Goal: Use online tool/utility: Utilize a website feature to perform a specific function

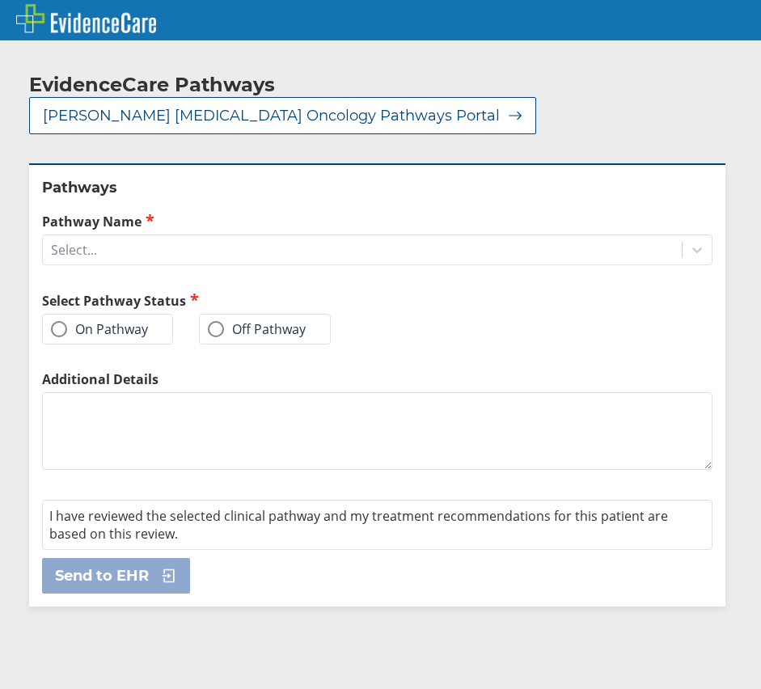
click at [133, 321] on label "On Pathway" at bounding box center [99, 329] width 97 height 16
click at [0, 0] on input "On Pathway" at bounding box center [0, 0] width 0 height 0
click at [569, 212] on div "Pathway Name Select..." at bounding box center [377, 238] width 670 height 53
click at [566, 236] on div "Select..." at bounding box center [362, 249] width 639 height 27
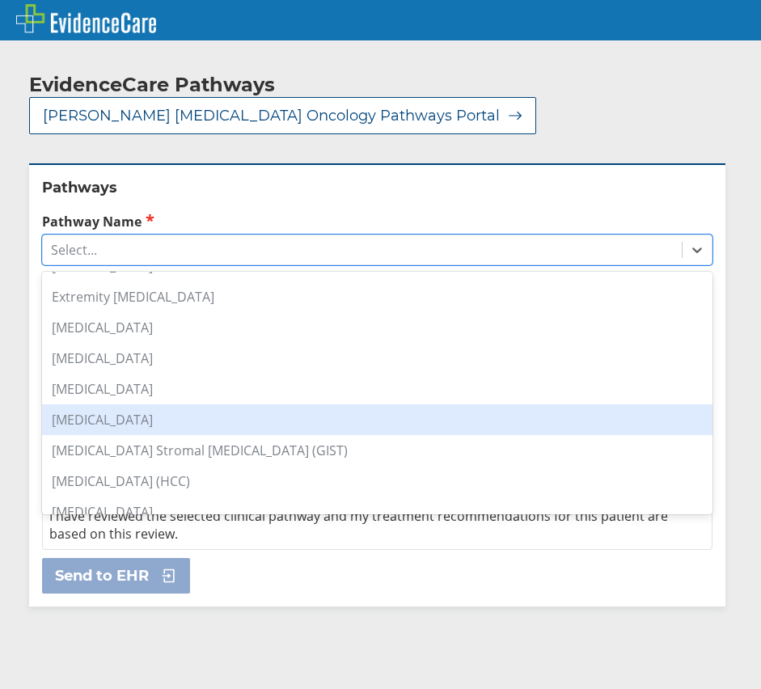
scroll to position [566, 0]
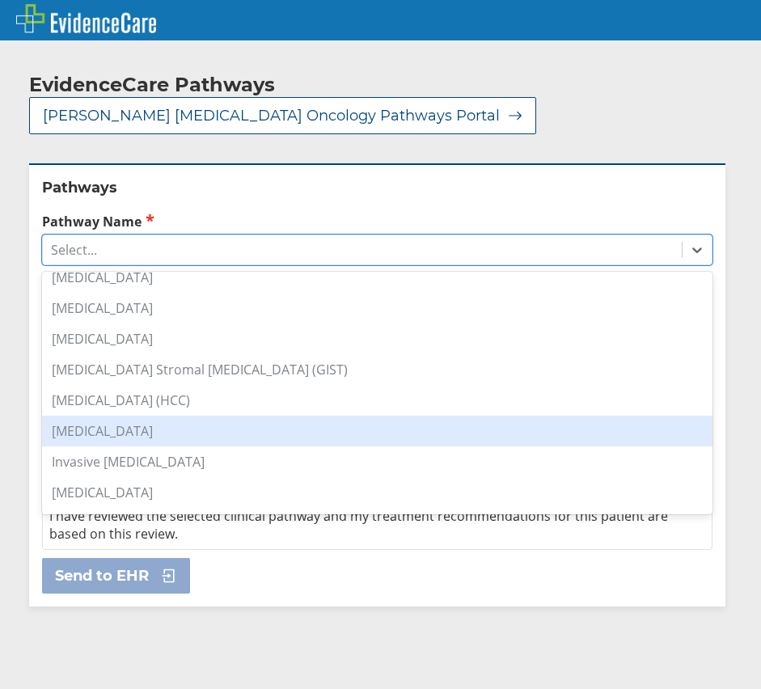
click at [160, 415] on div "[MEDICAL_DATA]" at bounding box center [377, 430] width 670 height 31
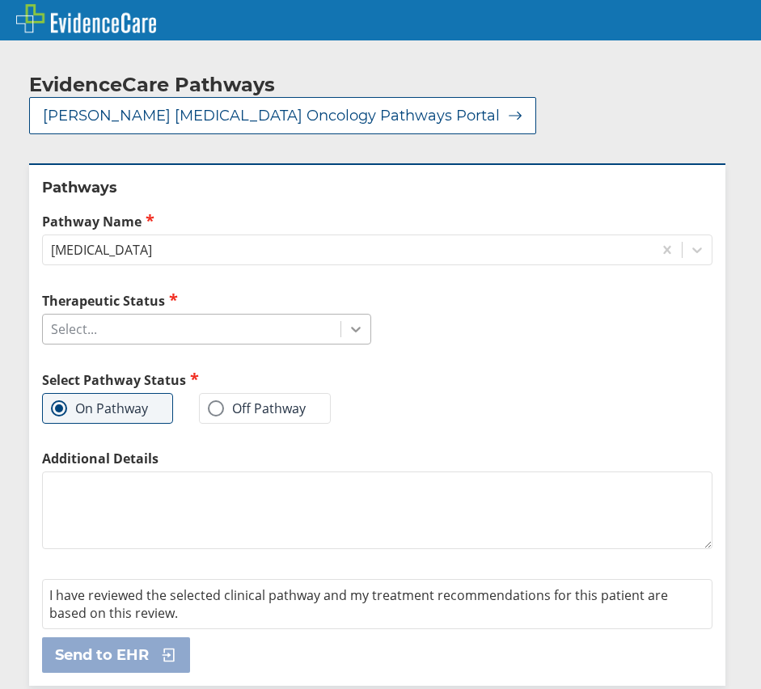
click at [341, 314] on div at bounding box center [355, 328] width 29 height 29
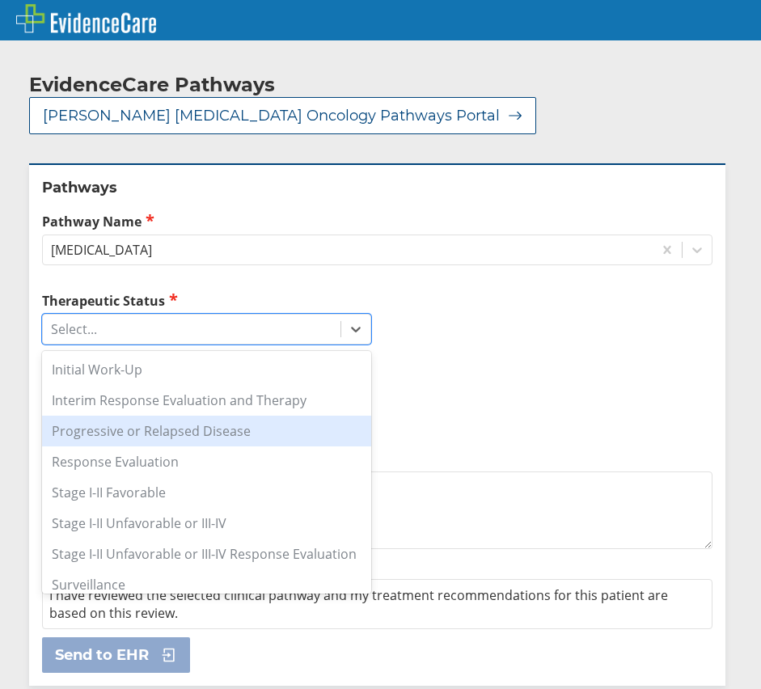
scroll to position [27, 0]
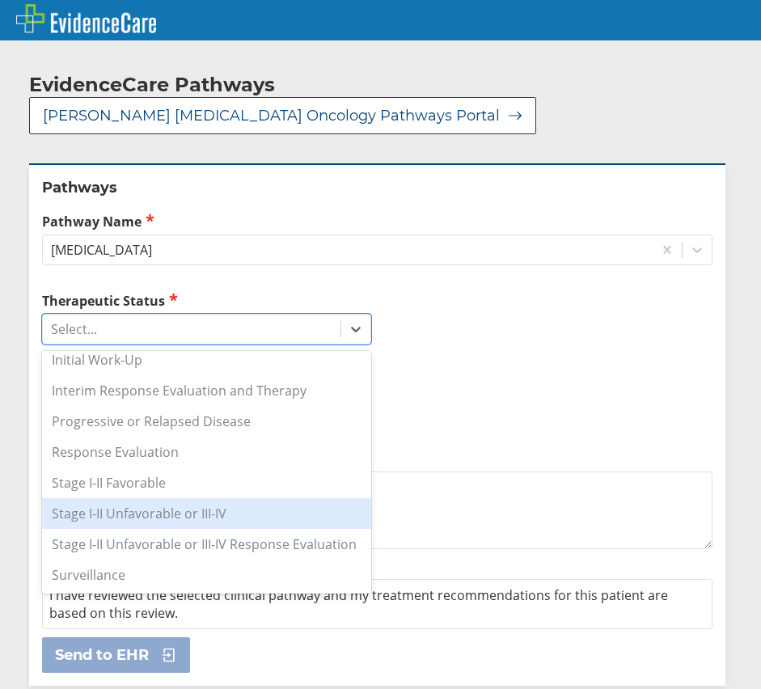
click at [227, 498] on div "Stage I-II Unfavorable or III-IV" at bounding box center [206, 513] width 329 height 31
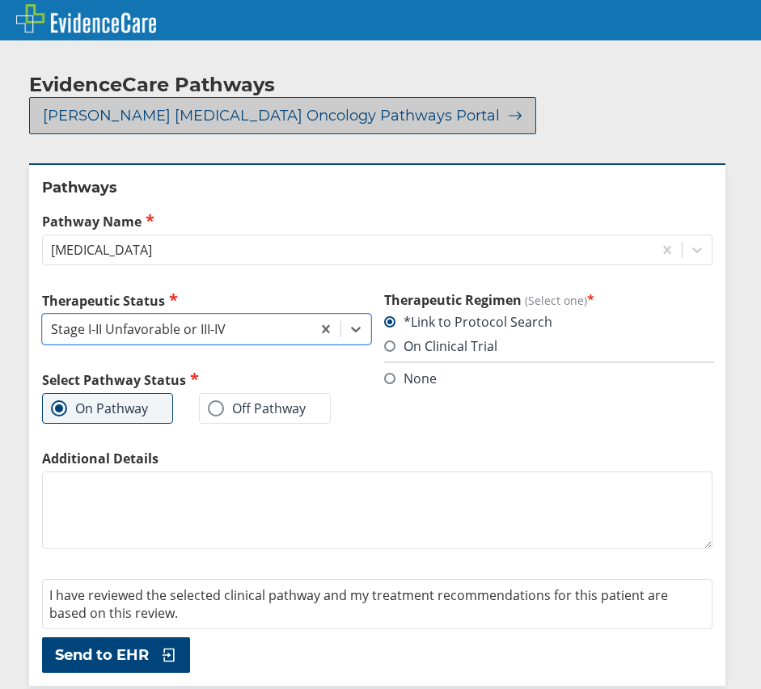
click at [499, 106] on span "[PERSON_NAME] [MEDICAL_DATA] Oncology Pathways Portal" at bounding box center [271, 115] width 457 height 19
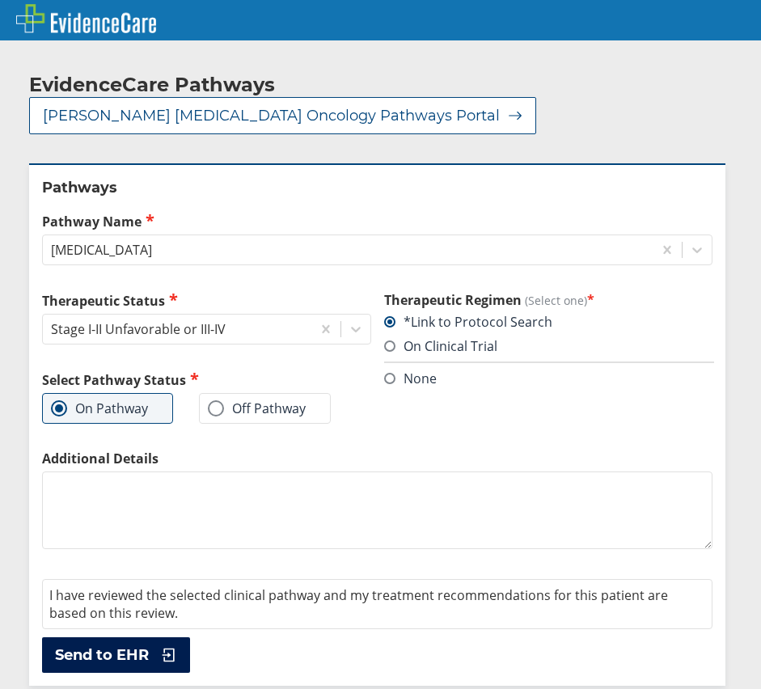
click at [144, 637] on button "Send to EHR" at bounding box center [116, 655] width 148 height 36
